Goal: Information Seeking & Learning: Check status

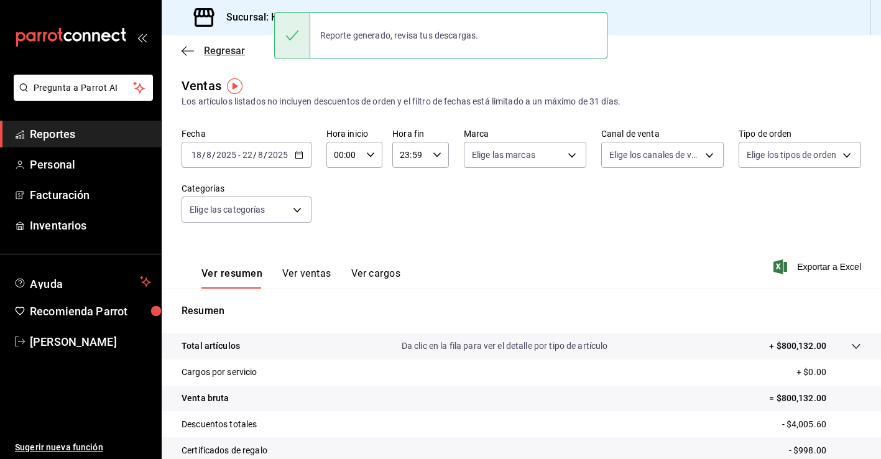
click at [220, 50] on span "Regresar" at bounding box center [224, 51] width 41 height 12
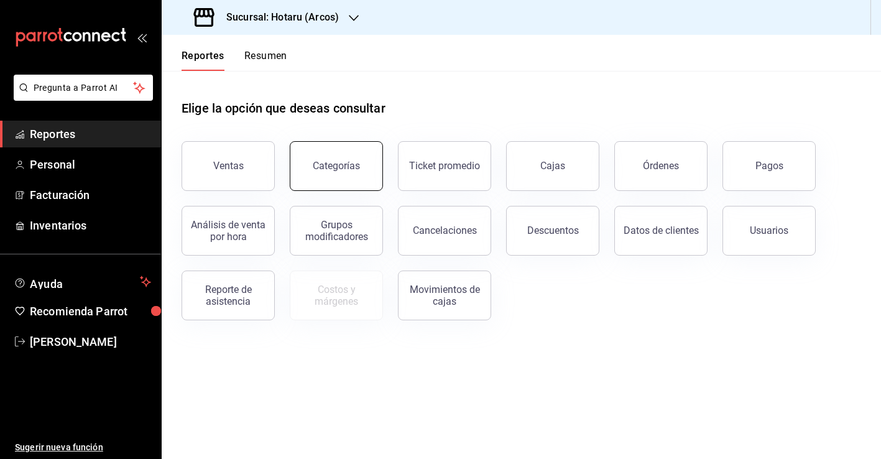
click at [342, 168] on div "Categorías" at bounding box center [336, 166] width 47 height 12
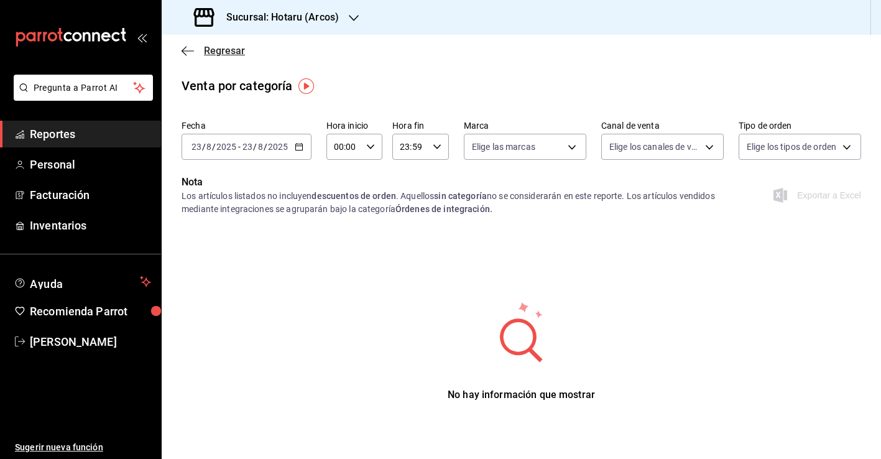
click at [226, 52] on span "Regresar" at bounding box center [224, 51] width 41 height 12
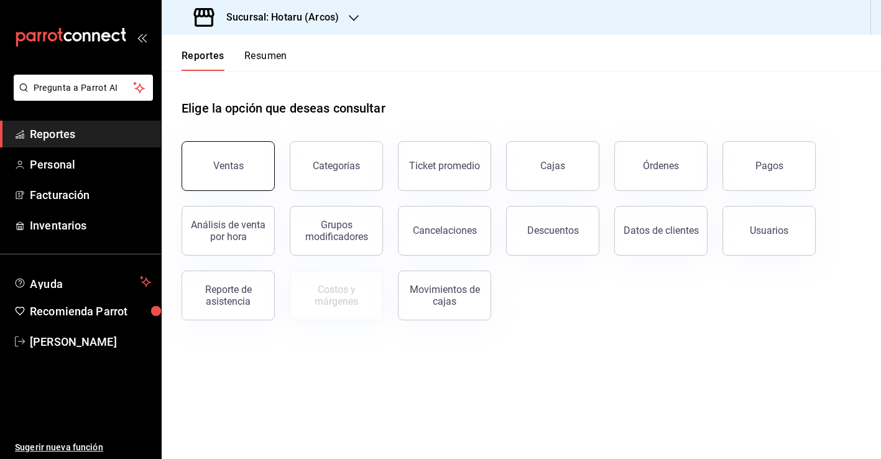
click at [257, 170] on button "Ventas" at bounding box center [228, 166] width 93 height 50
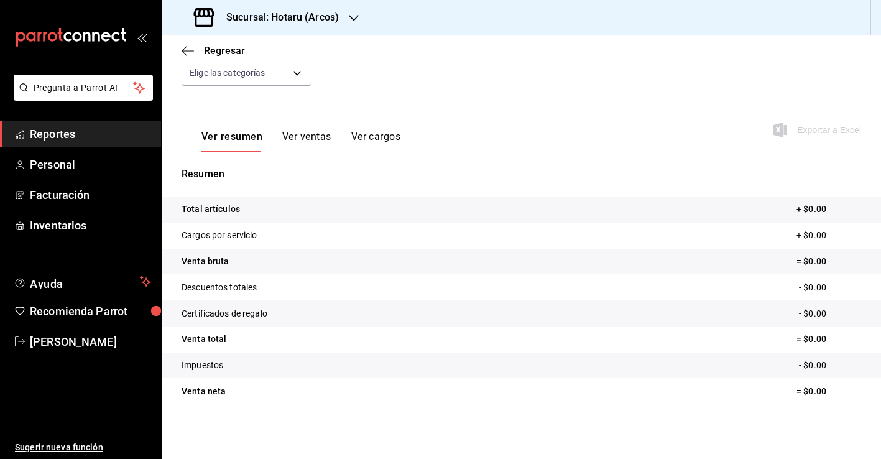
scroll to position [137, 0]
